Goal: Connect with others: Connect with other users

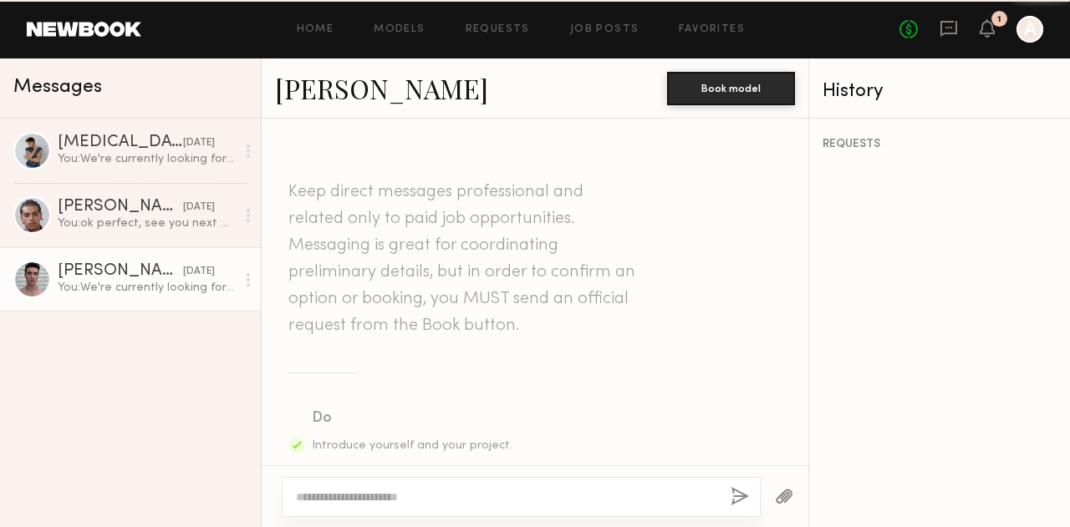
scroll to position [699, 0]
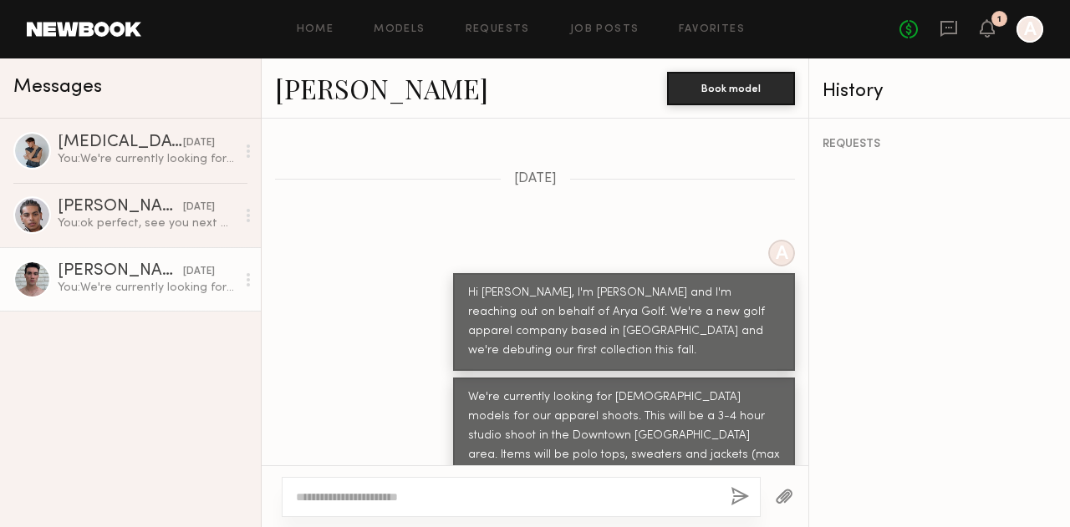
click at [140, 260] on link "Brad B. yesterday You: We're currently looking for male models for our apparel …" at bounding box center [130, 279] width 261 height 64
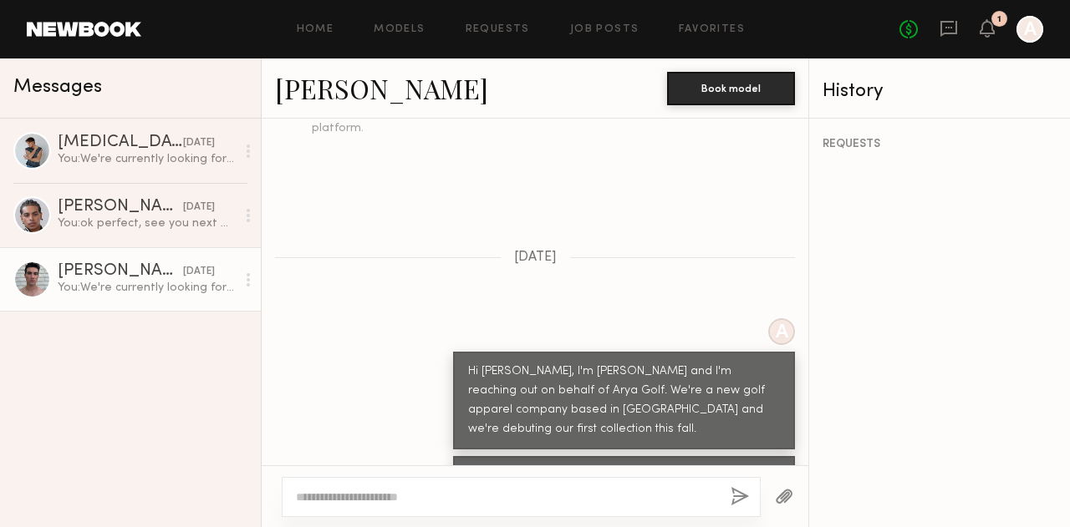
scroll to position [699, 0]
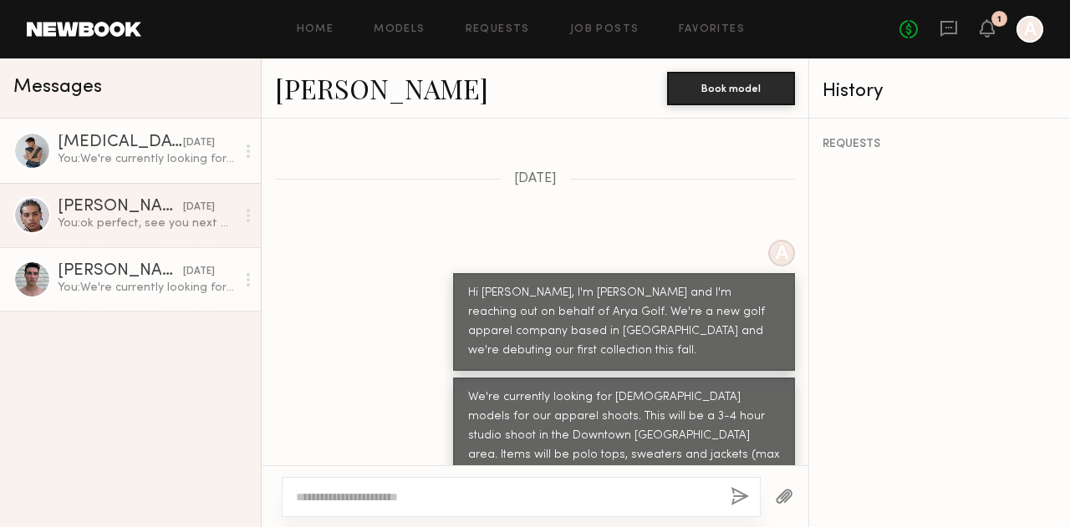
click at [90, 146] on div "Nikita M." at bounding box center [120, 143] width 125 height 17
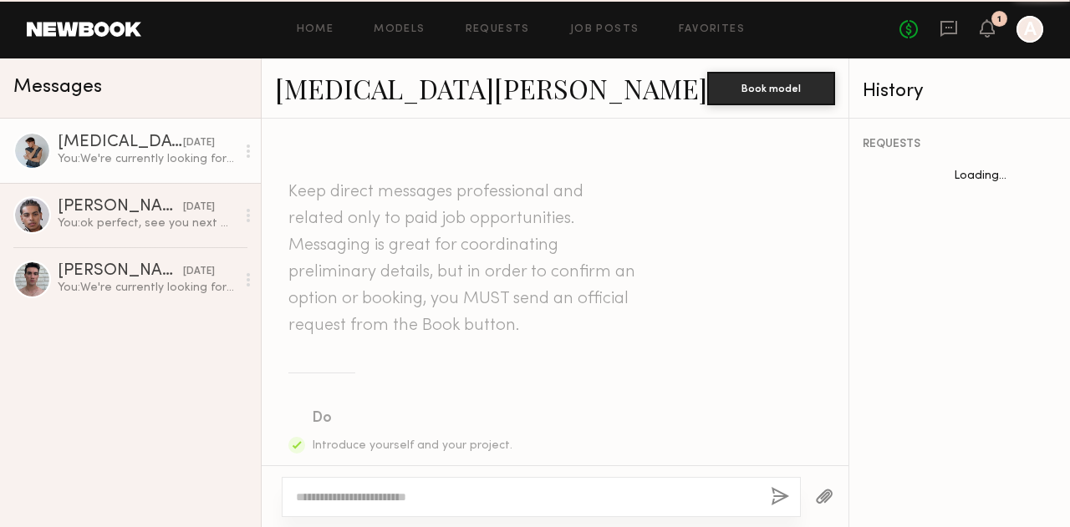
scroll to position [699, 0]
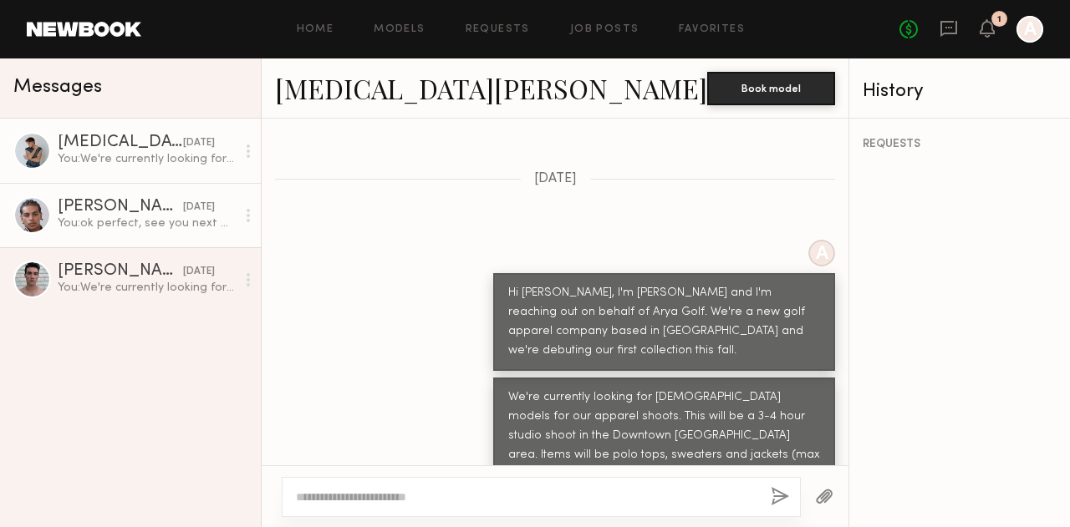
click at [110, 206] on div "Jaylin D." at bounding box center [120, 207] width 125 height 17
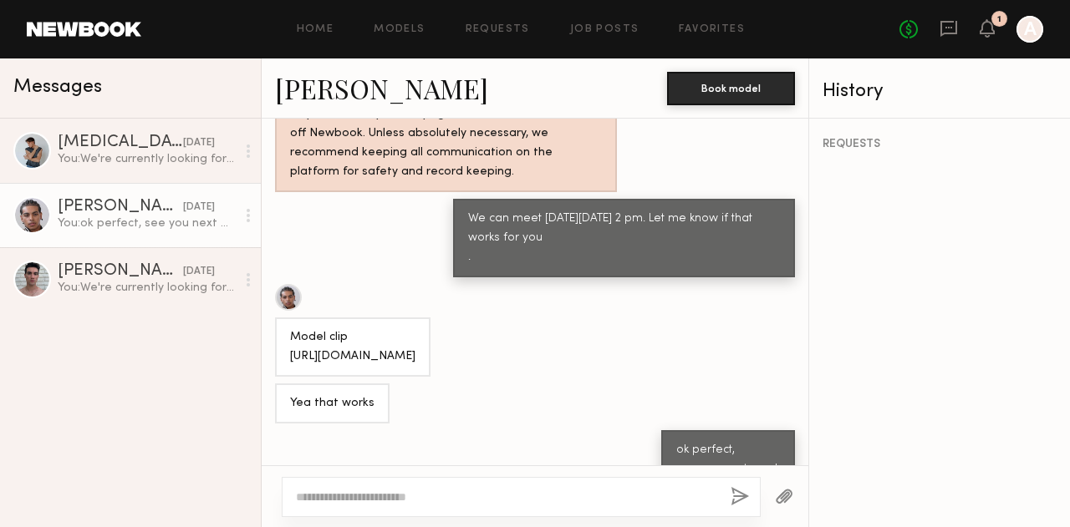
scroll to position [784, 0]
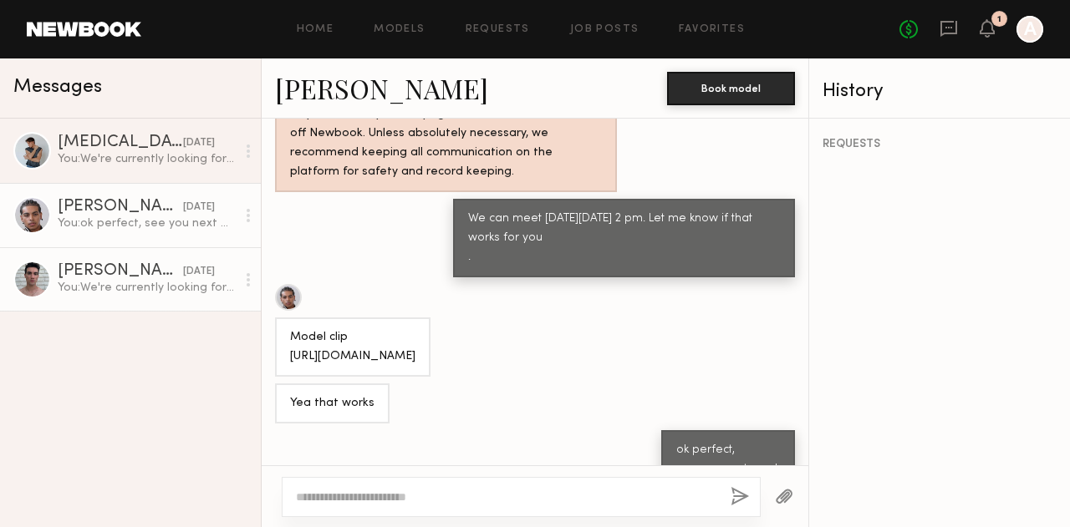
click at [109, 263] on div "Brad B." at bounding box center [120, 271] width 125 height 17
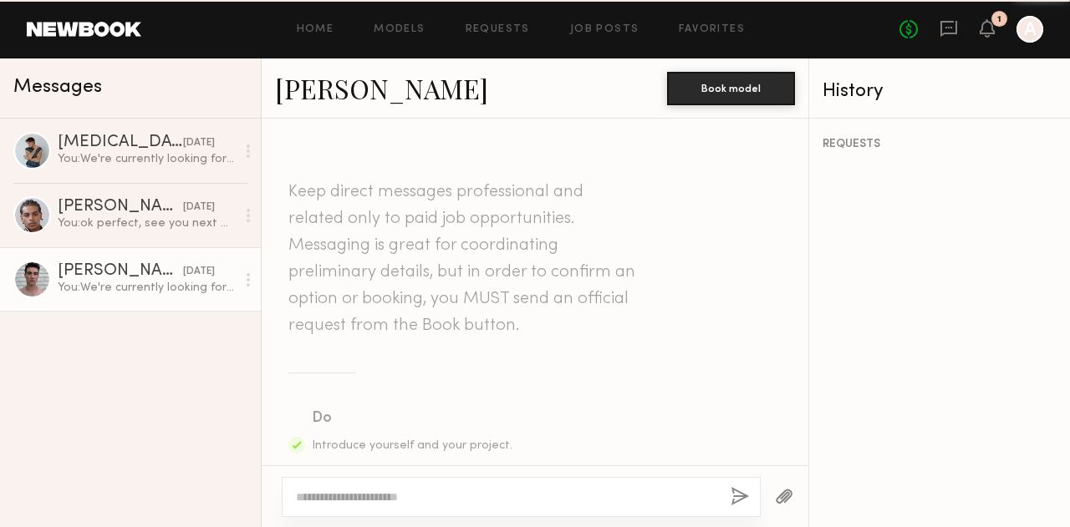
scroll to position [699, 0]
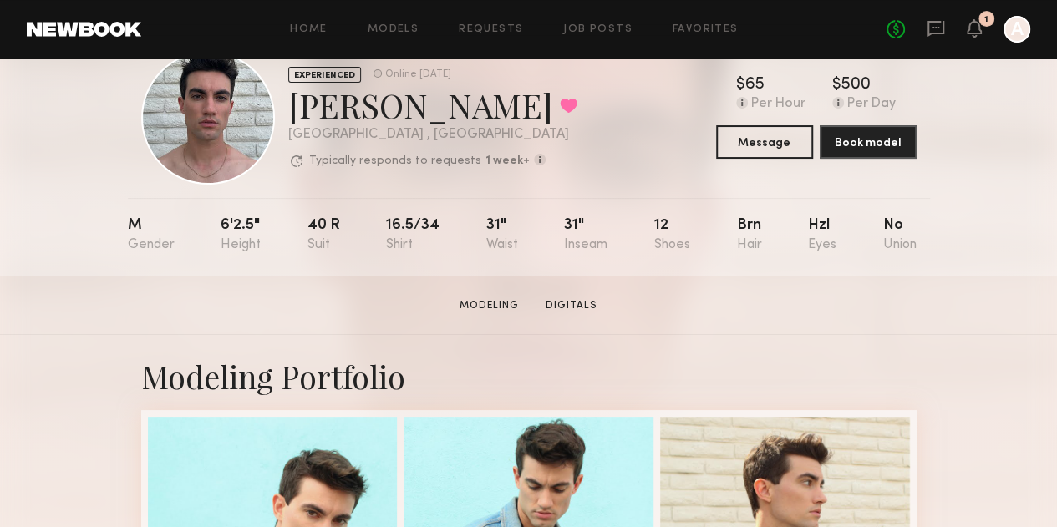
scroll to position [50, 0]
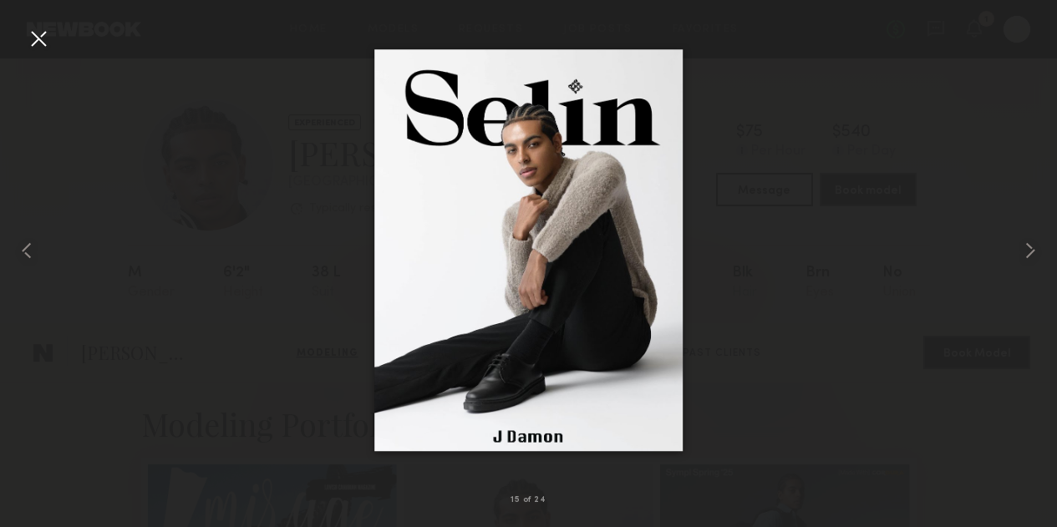
scroll to position [1131, 0]
click at [34, 38] on div at bounding box center [38, 38] width 27 height 27
